Goal: Find specific page/section: Find specific page/section

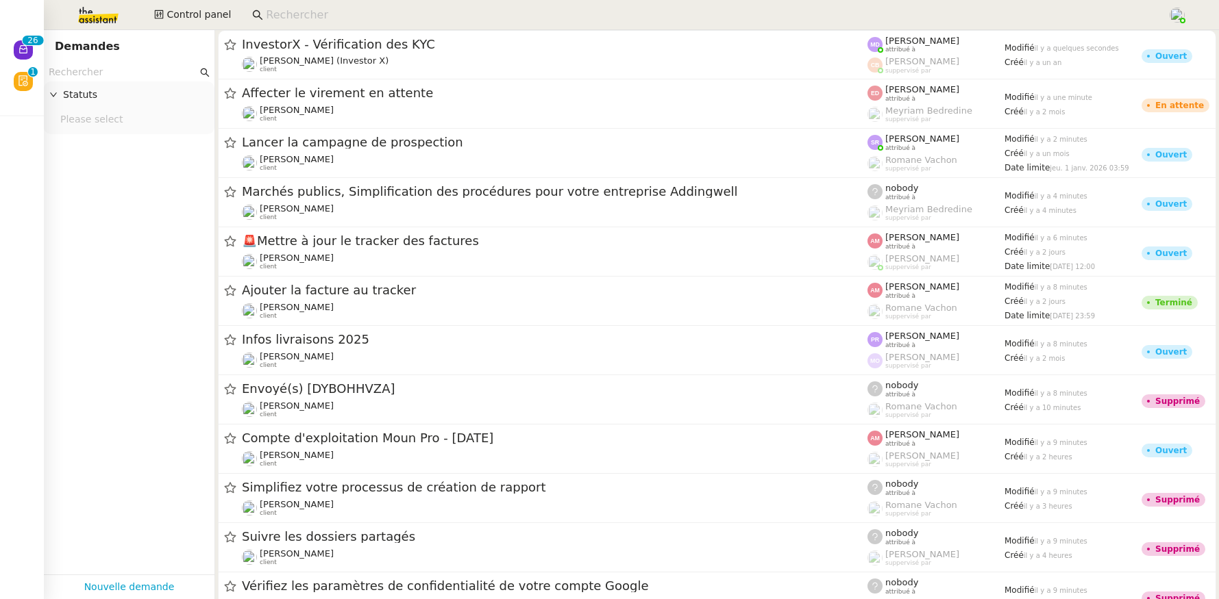
click at [341, 10] on input at bounding box center [710, 15] width 888 height 18
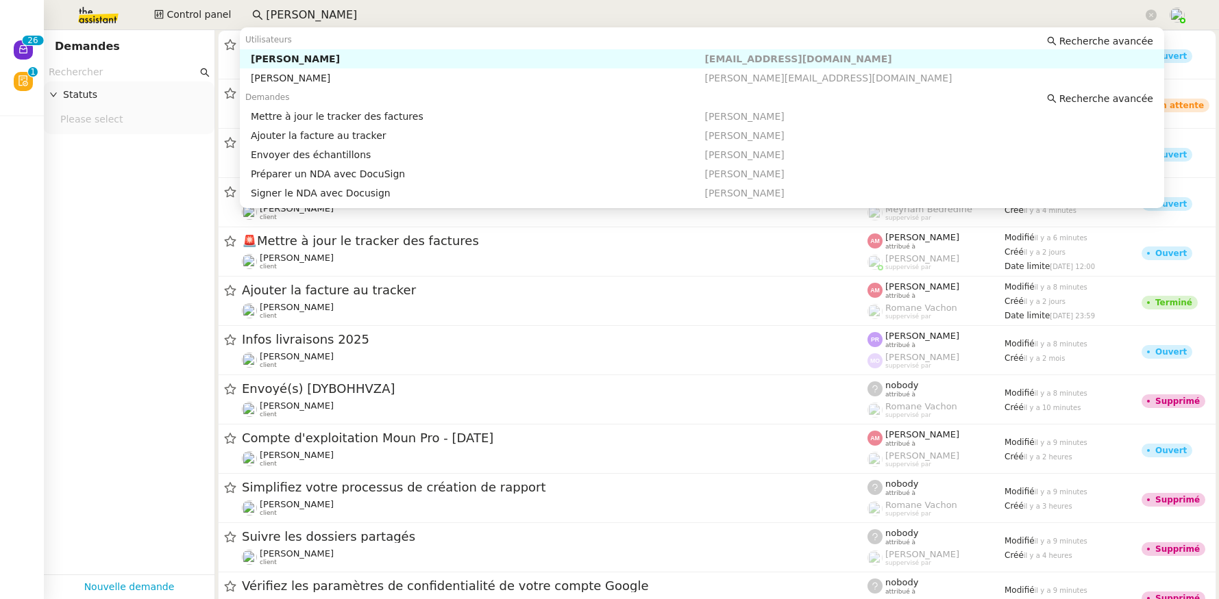
click at [325, 58] on div "[PERSON_NAME]" at bounding box center [478, 59] width 454 height 12
type input "[PERSON_NAME]"
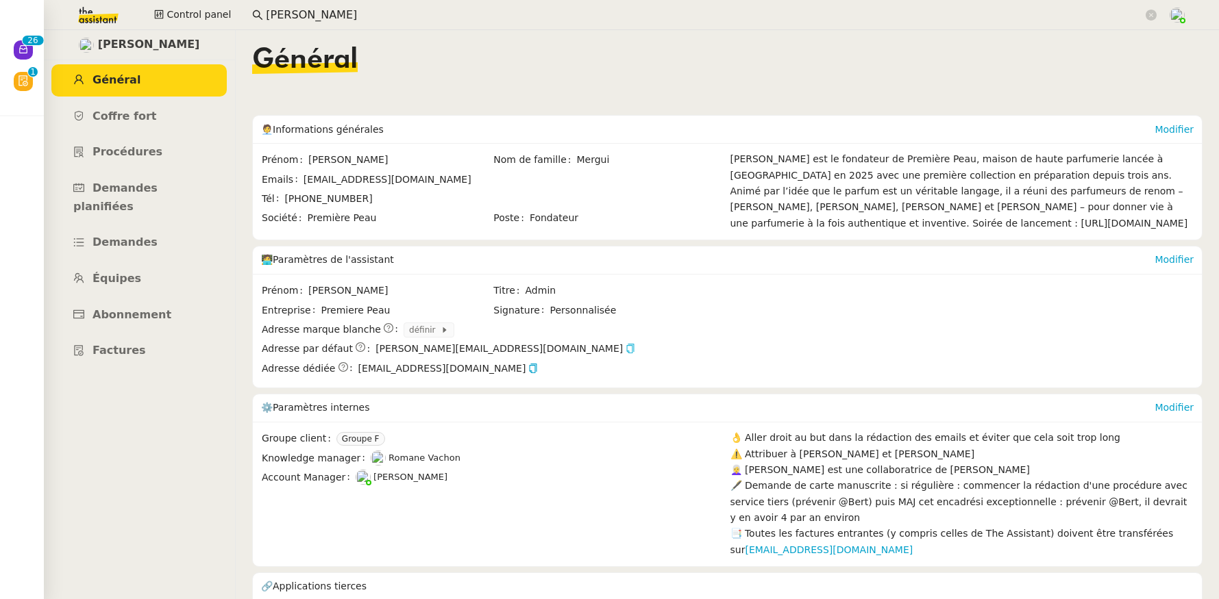
click at [626, 354] on icon "button" at bounding box center [631, 349] width 10 height 10
click at [333, 14] on input "[PERSON_NAME]" at bounding box center [704, 15] width 877 height 18
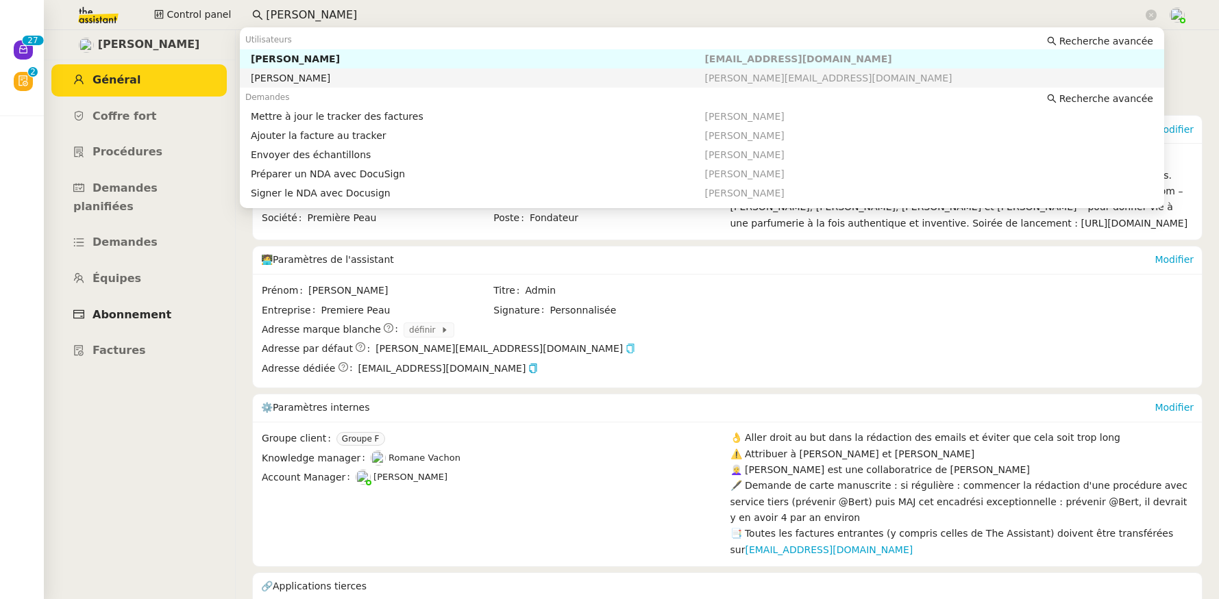
click at [154, 308] on span "Abonnement" at bounding box center [131, 314] width 79 height 13
